Goal: Transaction & Acquisition: Obtain resource

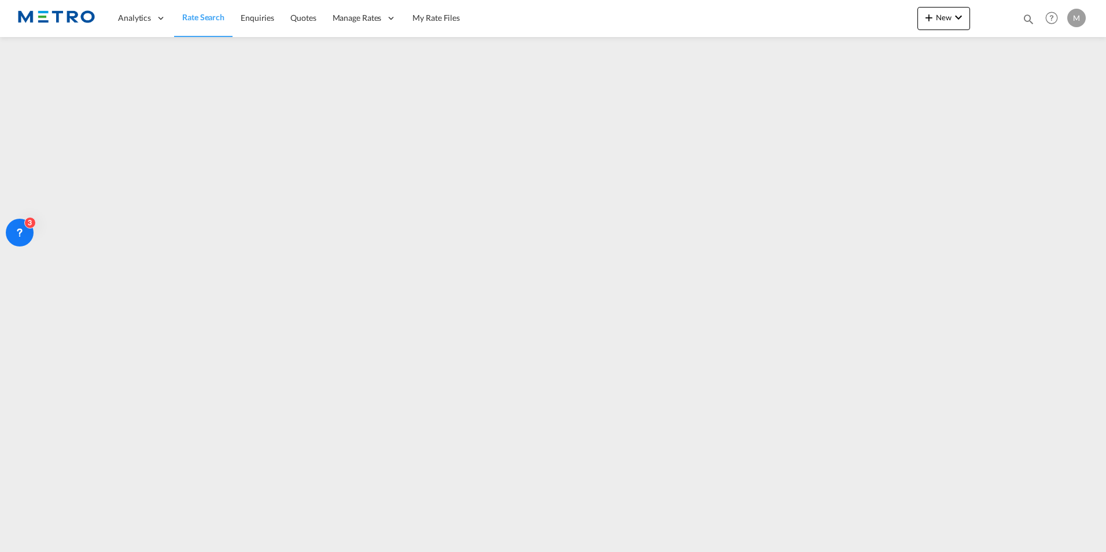
click at [202, 21] on span "Rate Search" at bounding box center [203, 17] width 42 height 10
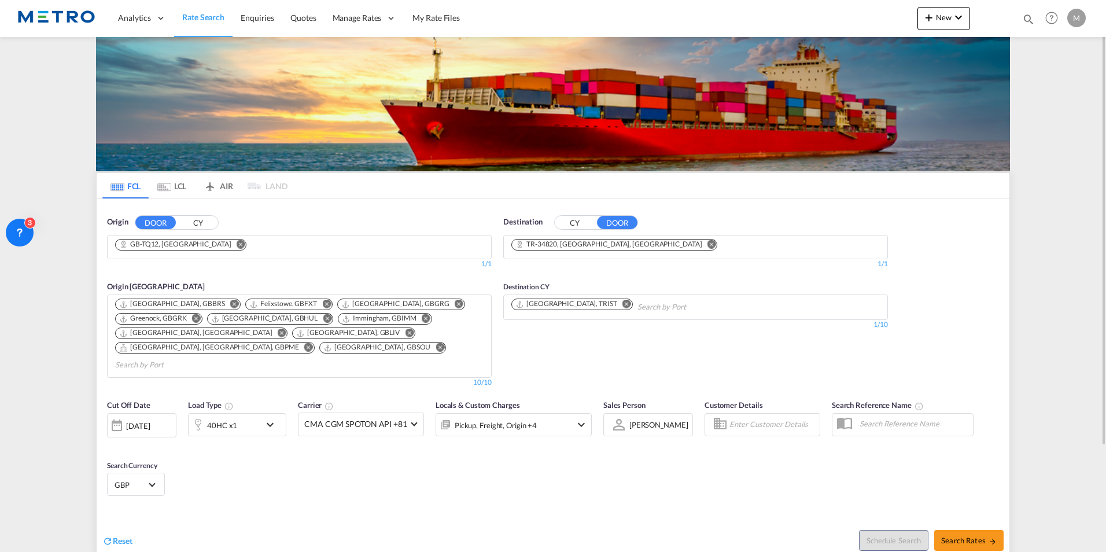
click at [114, 252] on span "Reset" at bounding box center [123, 541] width 20 height 10
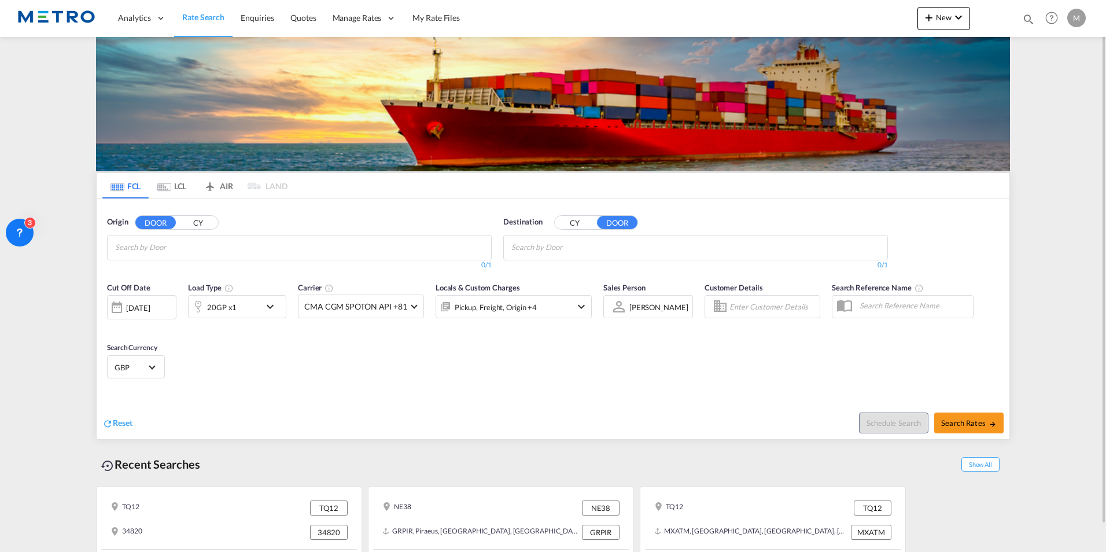
click at [273, 234] on div "Origin DOOR CY 0/3 0/ 0/1" at bounding box center [299, 243] width 385 height 54
click at [253, 248] on md-chips at bounding box center [299, 247] width 383 height 24
type input "pr7"
click at [179, 252] on div "Chorley , PR7 [GEOGRAPHIC_DATA] [GEOGRAPHIC_DATA]-PR7" at bounding box center [205, 274] width 220 height 35
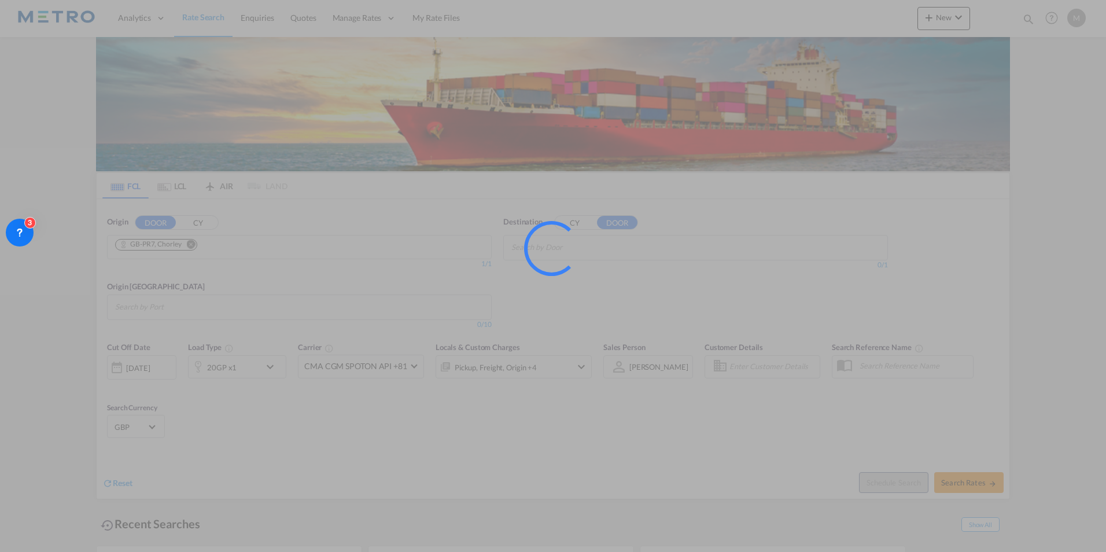
click at [548, 250] on div at bounding box center [567, 264] width 87 height 87
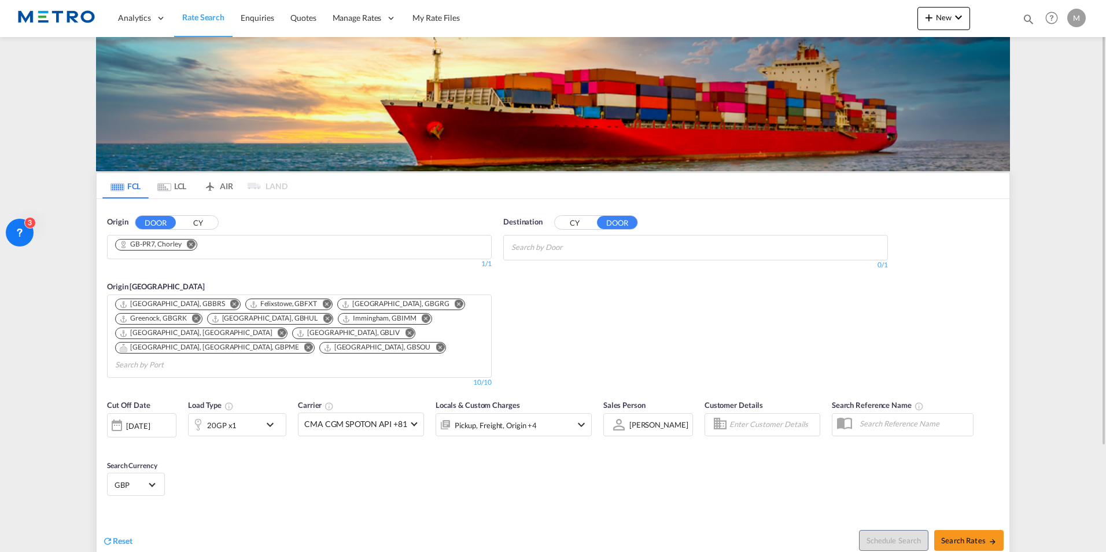
click at [548, 221] on button "CY" at bounding box center [575, 222] width 40 height 13
click at [548, 249] on input "Search by Port" at bounding box center [566, 247] width 110 height 19
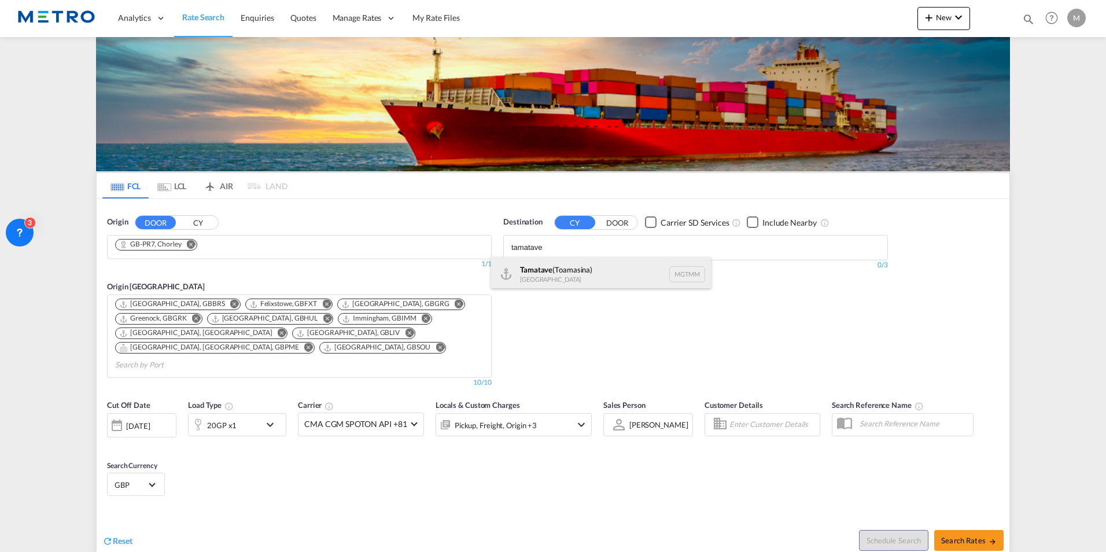
type input "tamatave"
click at [548, 252] on div "Tamatave (Toamasina) [GEOGRAPHIC_DATA] MGTMM" at bounding box center [601, 274] width 220 height 35
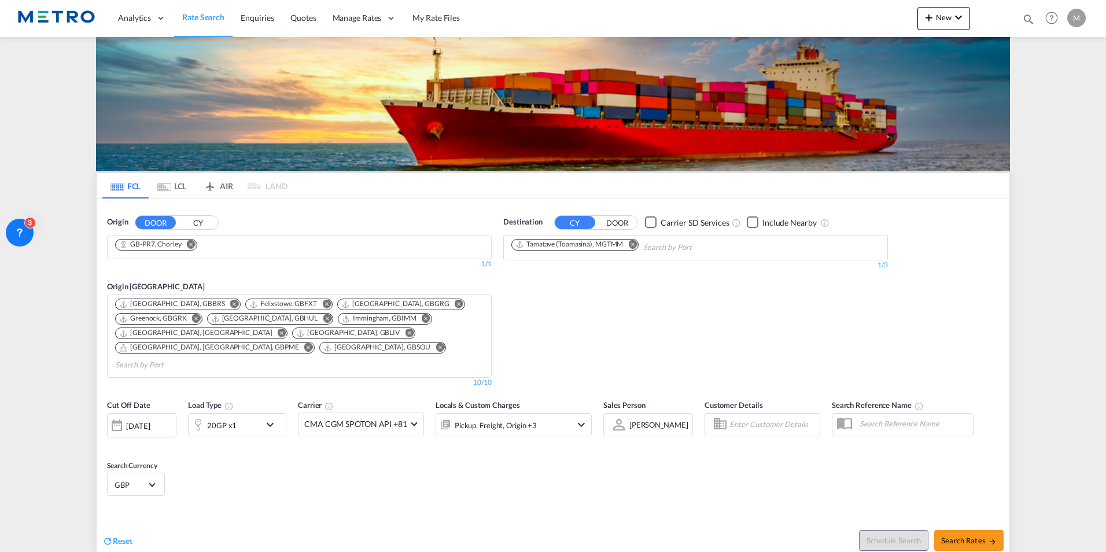
click at [548, 252] on div "Destination CY DOOR Carrier SD Services Include Nearby Tamatave ([GEOGRAPHIC_DA…" at bounding box center [695, 302] width 396 height 183
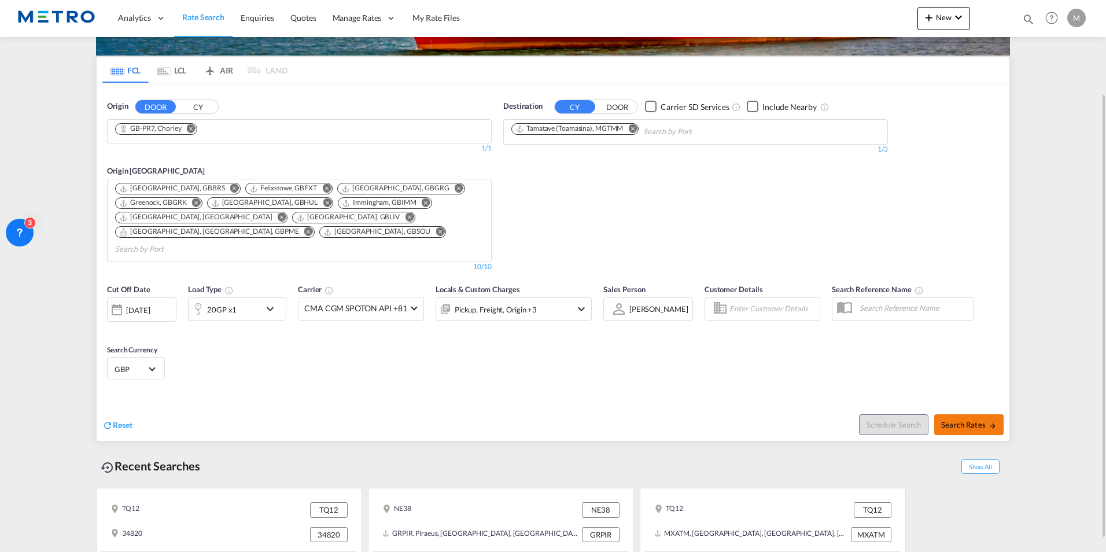
click at [548, 252] on button "Search Rates" at bounding box center [968, 424] width 69 height 21
type input "PR7 to MGTMM / [DATE]"
